Goal: Find specific page/section: Find specific page/section

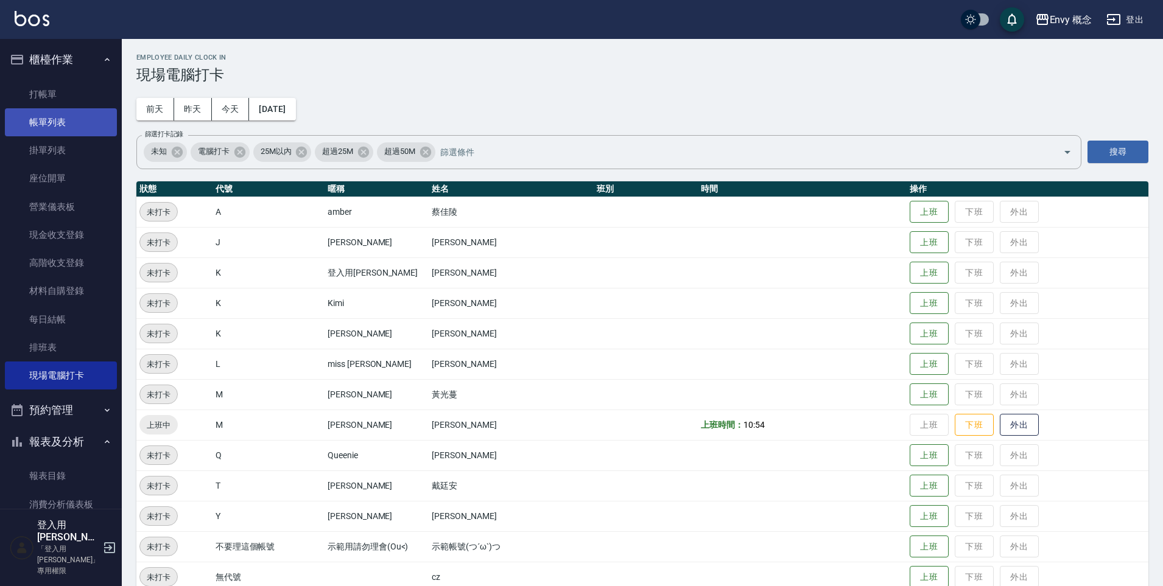
click at [74, 116] on link "帳單列表" at bounding box center [61, 122] width 112 height 28
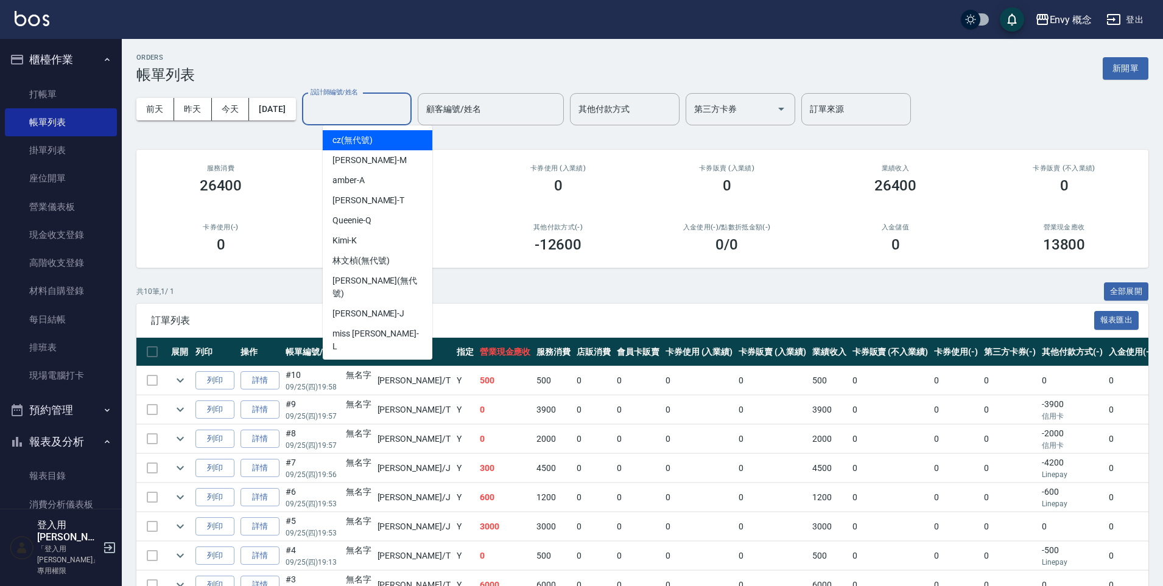
click at [342, 105] on div "設計師編號/姓名 設計師編號/姓名" at bounding box center [357, 109] width 110 height 32
click at [369, 205] on div "Tim -T" at bounding box center [378, 201] width 110 height 20
type input "Tim-T"
